Goal: Find specific page/section: Find specific page/section

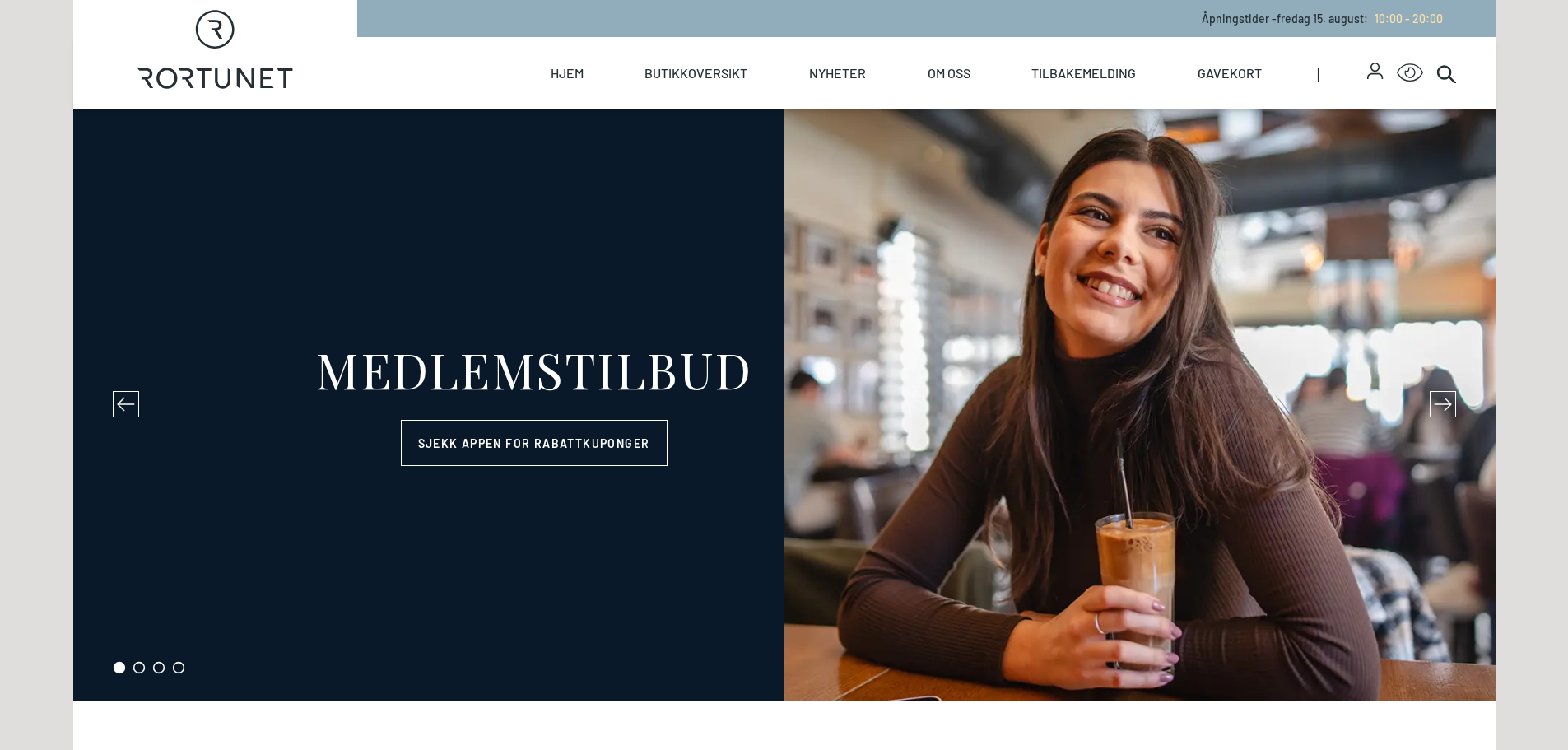
select select "NO"
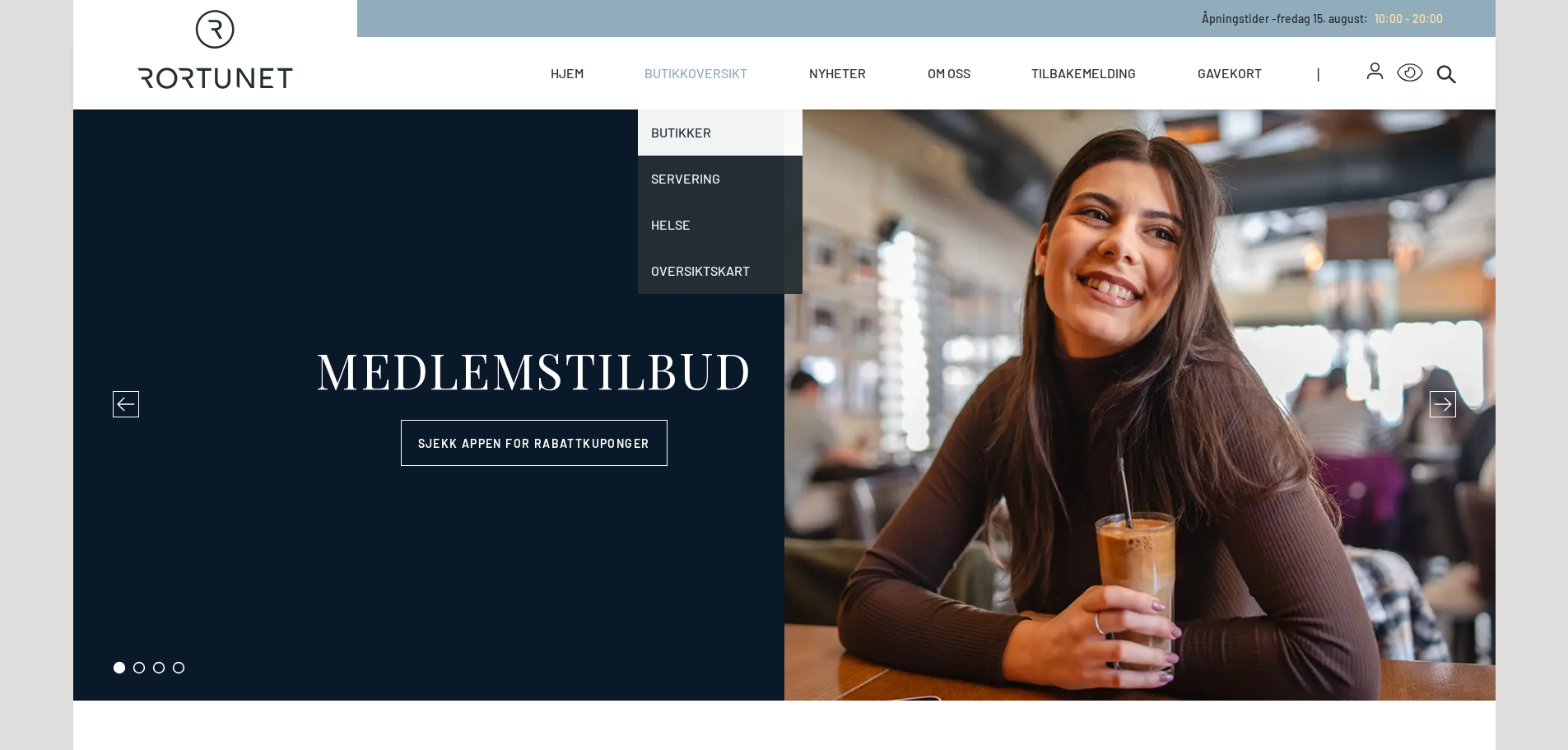
click at [684, 124] on link "Butikker" at bounding box center [720, 132] width 165 height 46
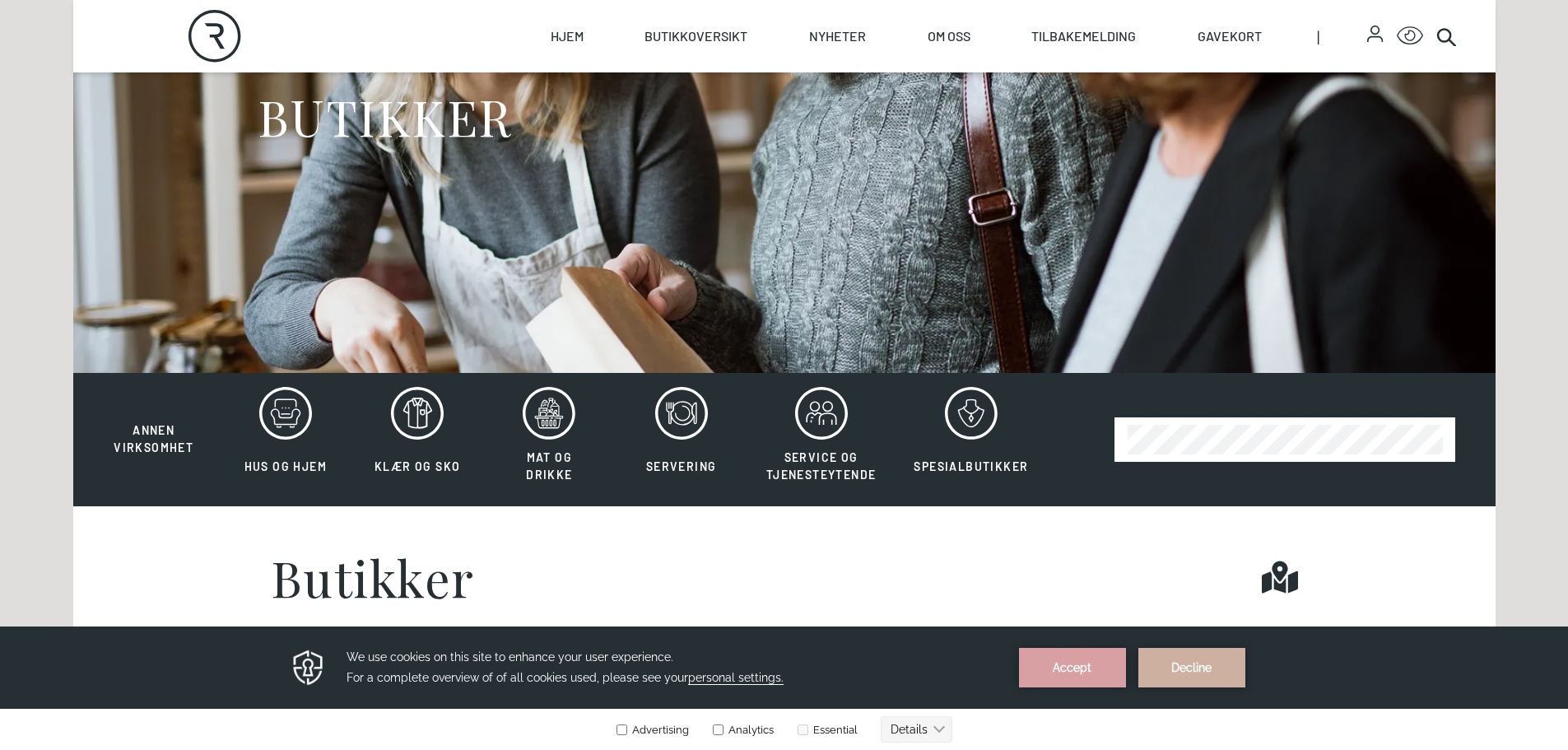
scroll to position [247, 0]
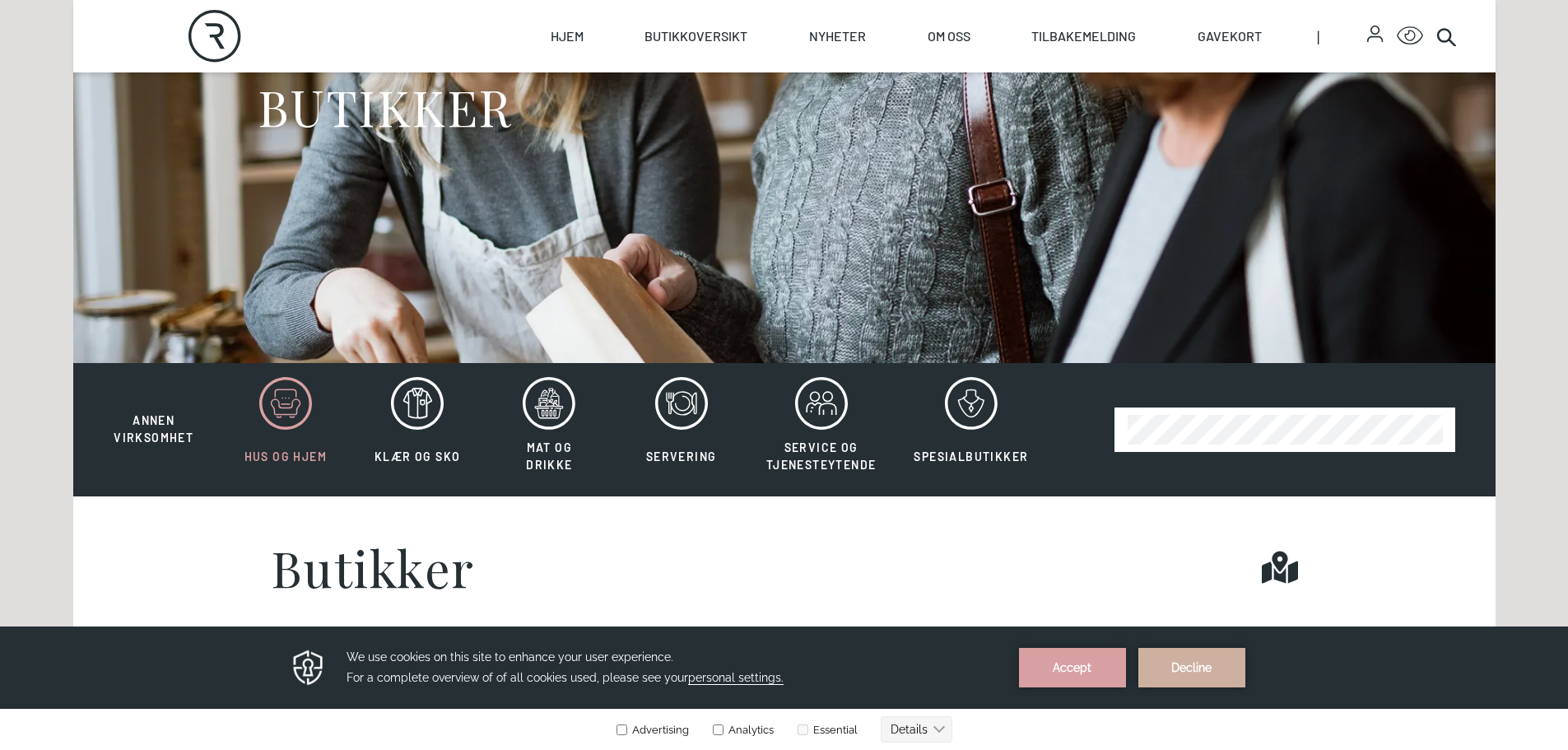
click at [285, 398] on circle at bounding box center [286, 399] width 2 height 2
click at [1066, 668] on button "Accept" at bounding box center [1073, 668] width 107 height 39
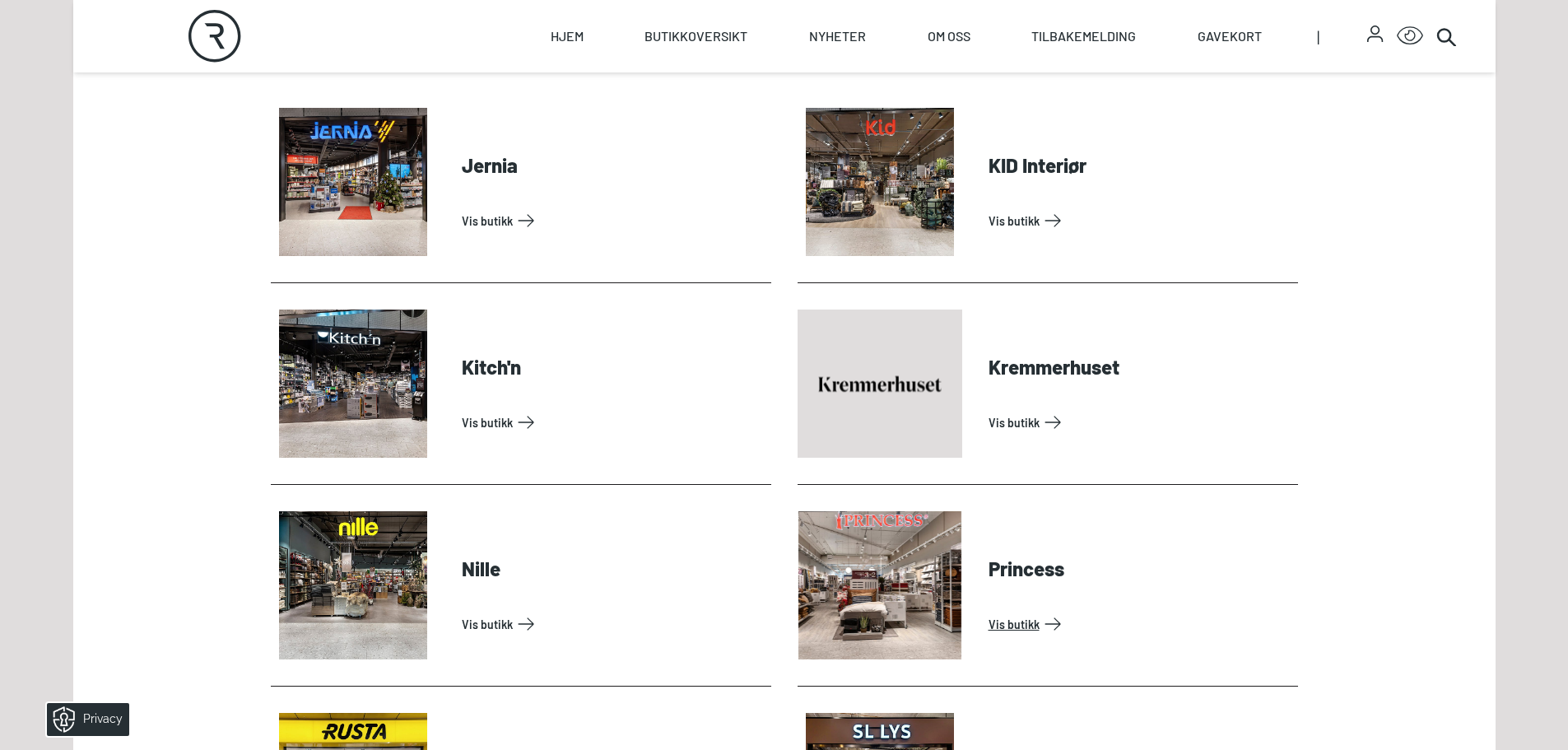
scroll to position [988, 0]
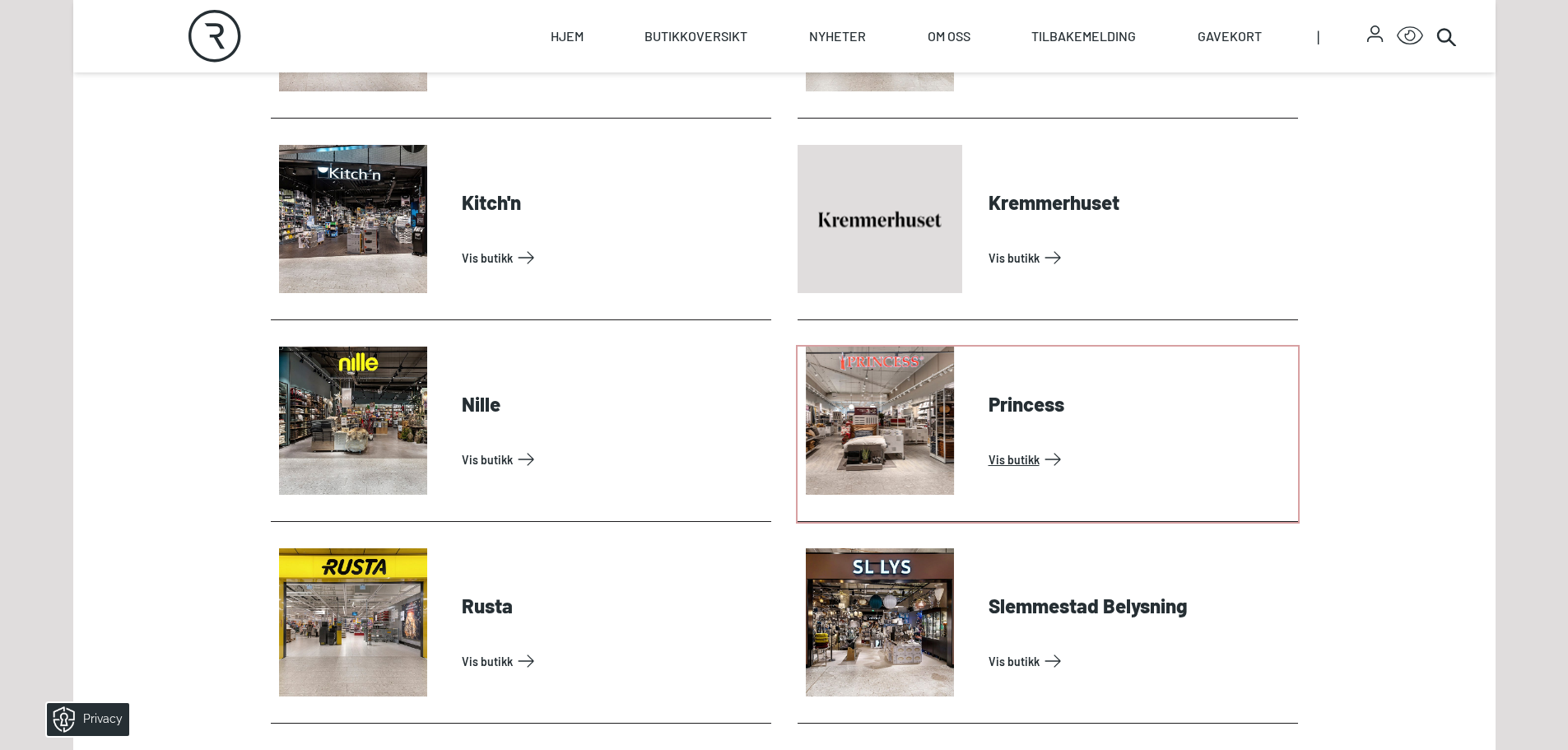
click at [1007, 457] on link "Vis butikk" at bounding box center [1140, 459] width 303 height 27
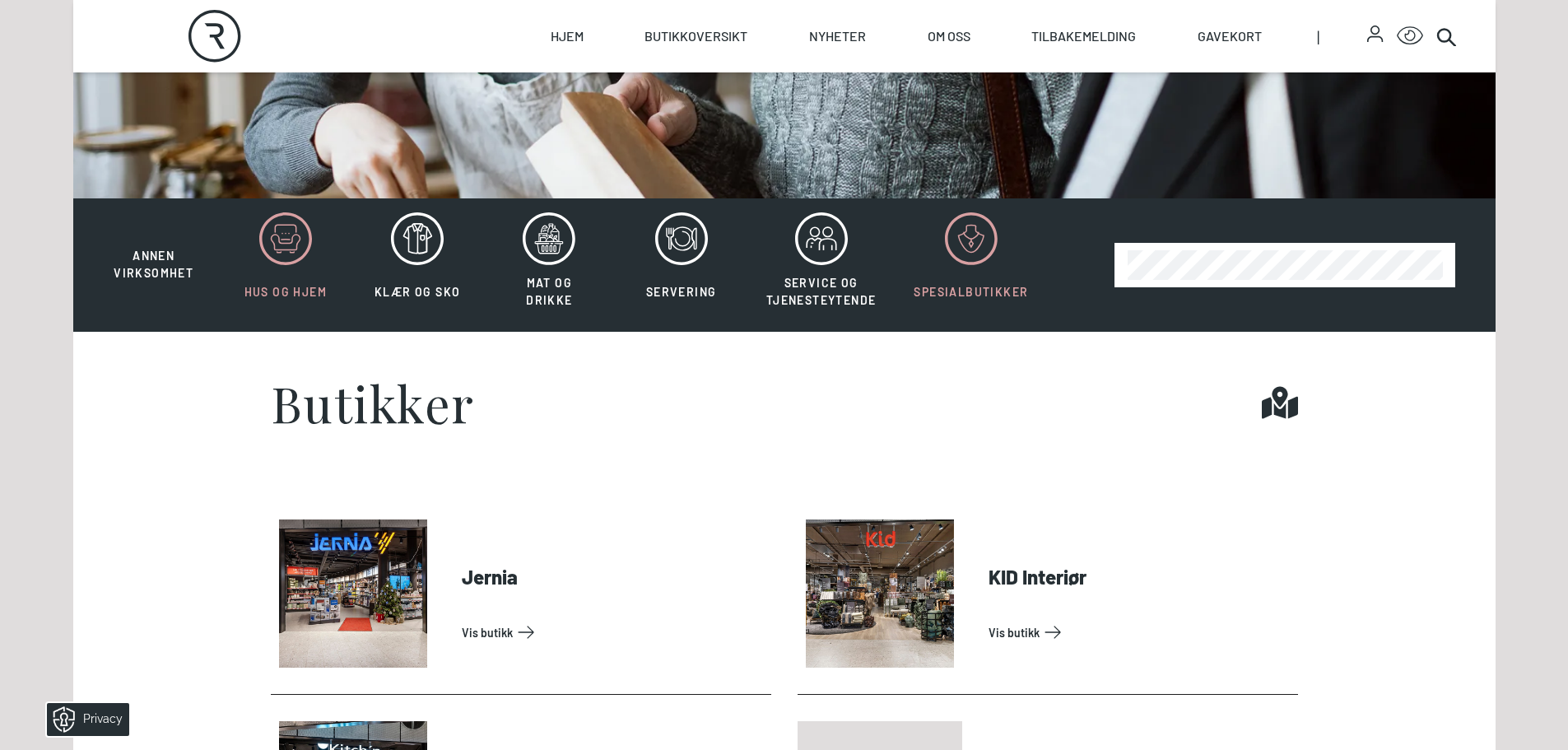
scroll to position [741, 0]
